Goal: Check status: Check status

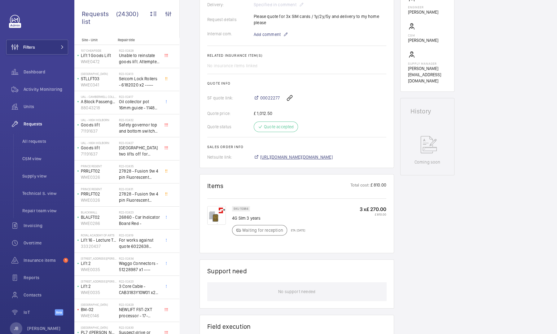
scroll to position [193, 0]
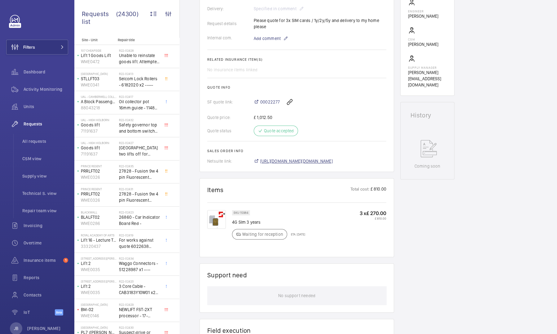
click at [320, 162] on span "[URL][DOMAIN_NAME][DOMAIN_NAME]" at bounding box center [296, 161] width 73 height 6
